Goal: Information Seeking & Learning: Learn about a topic

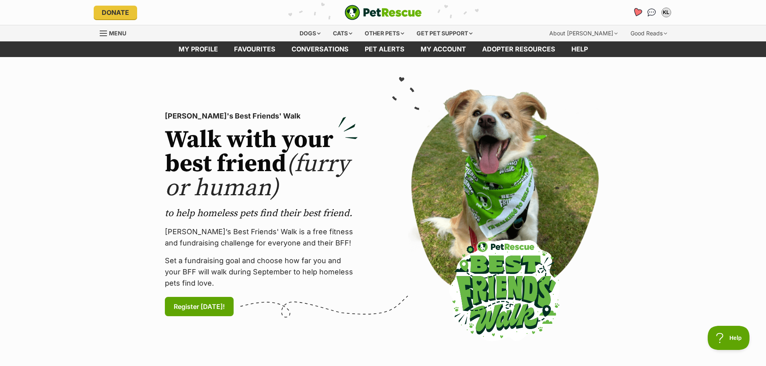
click at [638, 10] on icon "Favourites" at bounding box center [637, 12] width 10 height 9
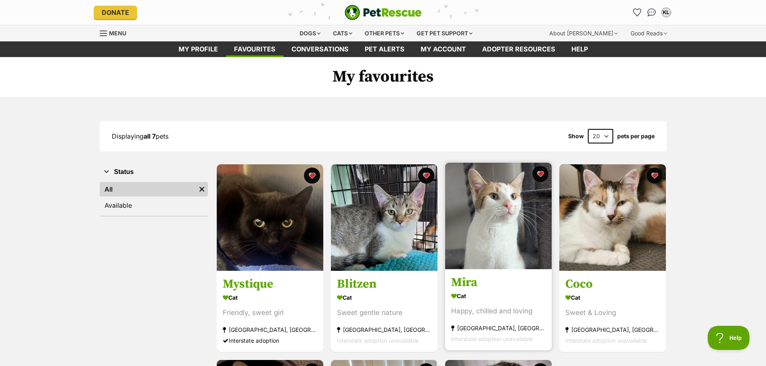
click at [499, 253] on img at bounding box center [498, 216] width 107 height 107
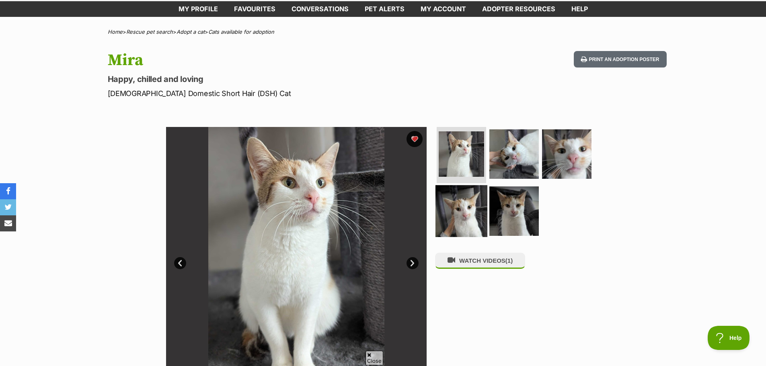
click at [467, 200] on img at bounding box center [462, 211] width 52 height 52
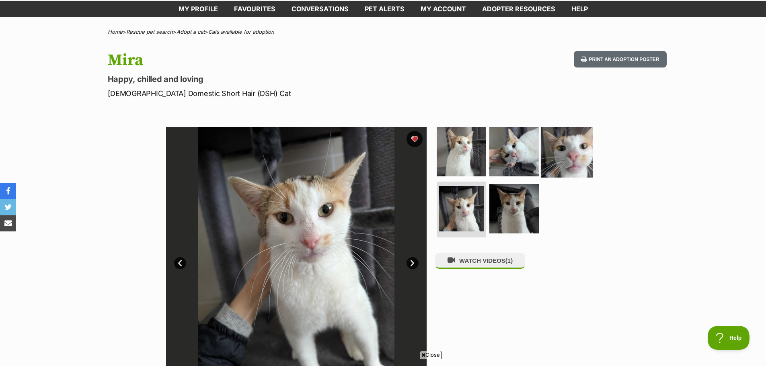
click at [586, 168] on img at bounding box center [567, 152] width 52 height 52
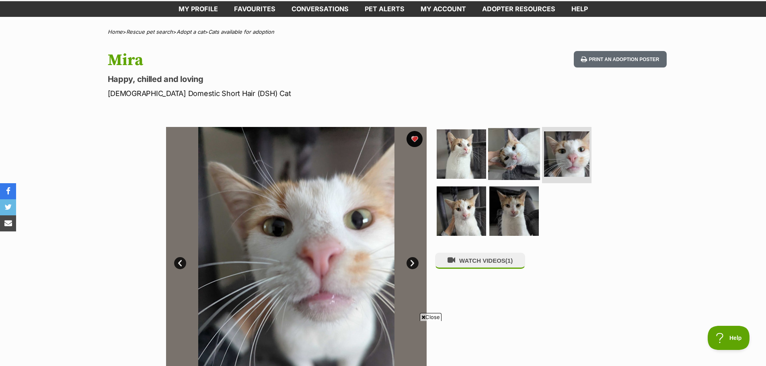
click at [520, 153] on img at bounding box center [514, 154] width 52 height 52
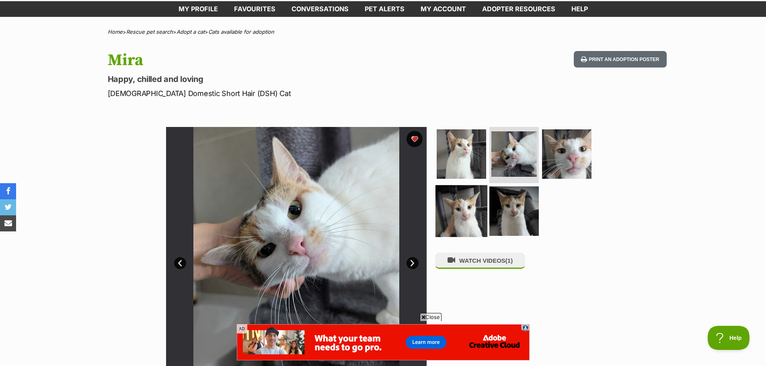
click at [475, 213] on img at bounding box center [462, 211] width 52 height 52
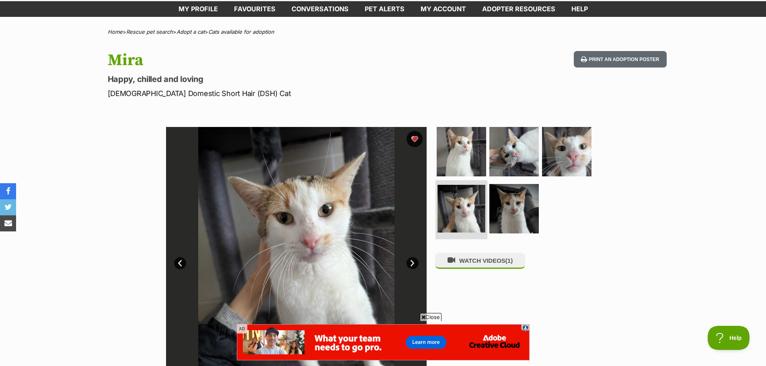
click at [472, 220] on img at bounding box center [462, 209] width 48 height 48
click at [532, 220] on img at bounding box center [514, 209] width 52 height 52
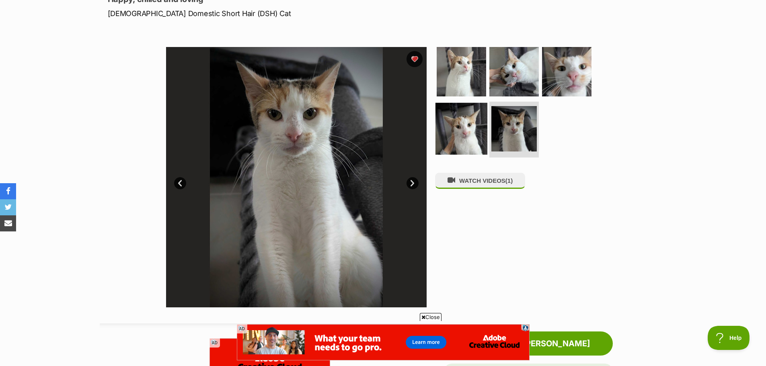
scroll to position [121, 0]
click at [465, 130] on img at bounding box center [462, 128] width 52 height 52
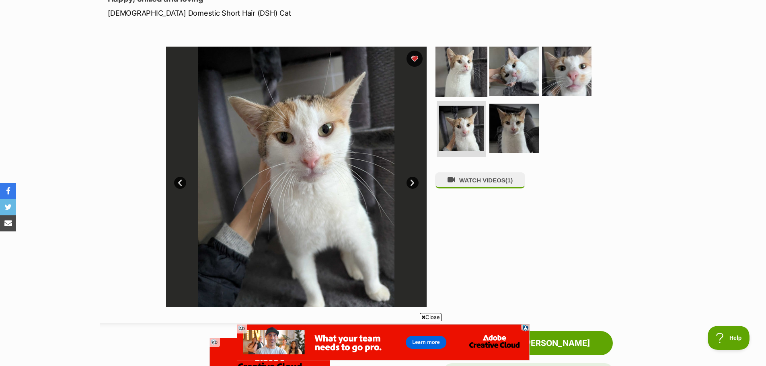
click at [465, 91] on img at bounding box center [462, 71] width 52 height 52
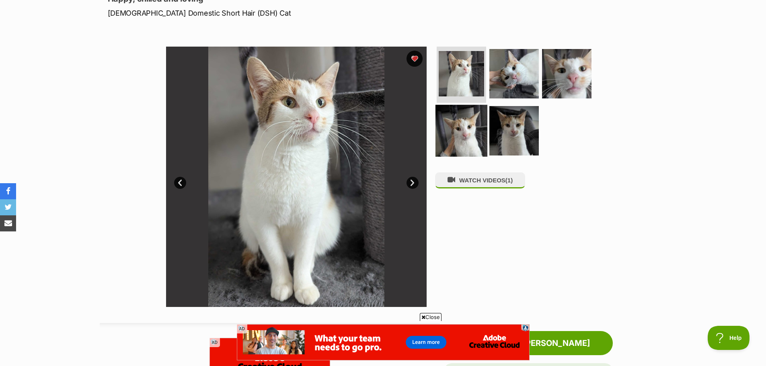
click at [475, 135] on img at bounding box center [462, 131] width 52 height 52
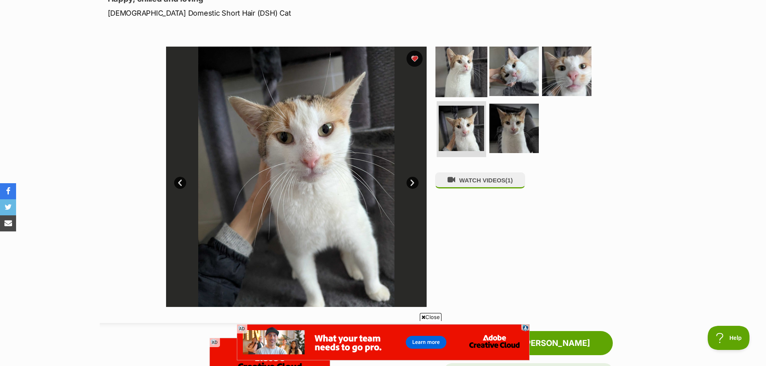
click at [463, 78] on img at bounding box center [462, 71] width 52 height 52
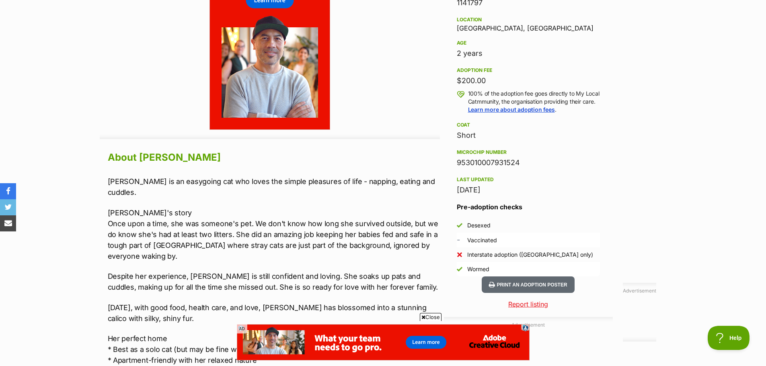
scroll to position [644, 0]
